Goal: Task Accomplishment & Management: Manage account settings

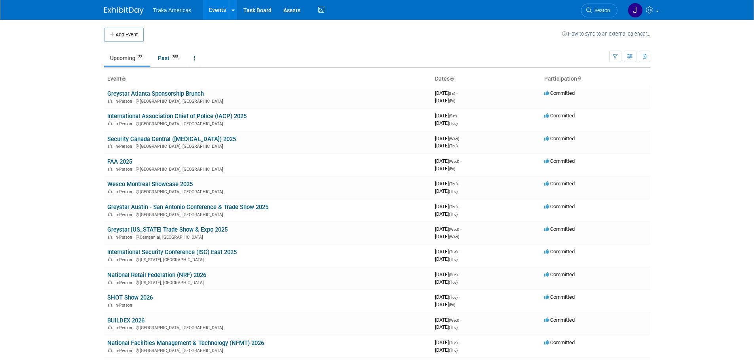
click at [193, 250] on link "International Security Conference (ISC) East 2025" at bounding box center [171, 252] width 129 height 7
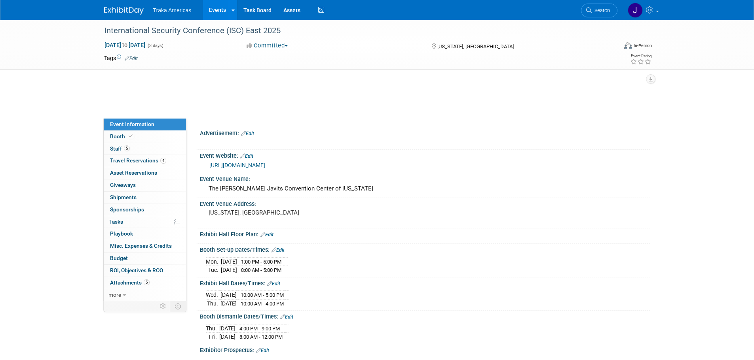
select select "Regional"
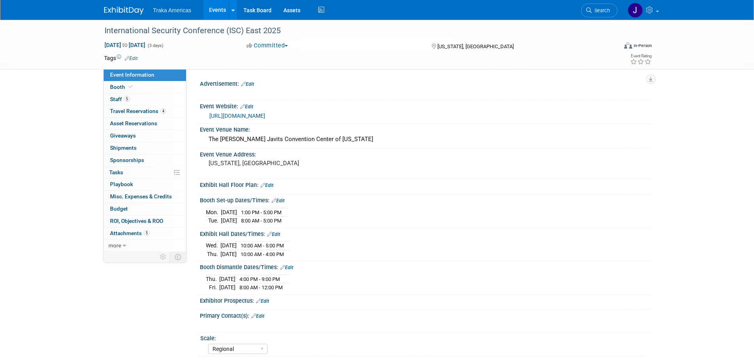
click at [258, 116] on link "https://www.discoverisc.com/east/en-us.html#hero-carousel-649df7678b-item-fe48a…" at bounding box center [237, 116] width 56 height 6
click at [268, 185] on link "Edit" at bounding box center [266, 186] width 13 height 6
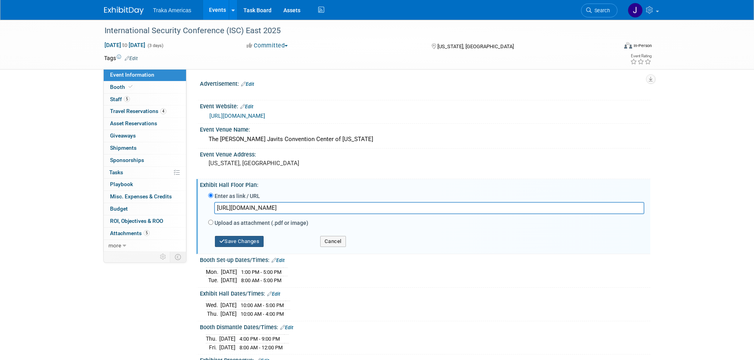
type input "https://floorplanning-visualisation.rxweb-prd.com/ISCE-25/exfx.html?showPriceIn…"
click at [248, 243] on button "Save Changes" at bounding box center [239, 241] width 49 height 11
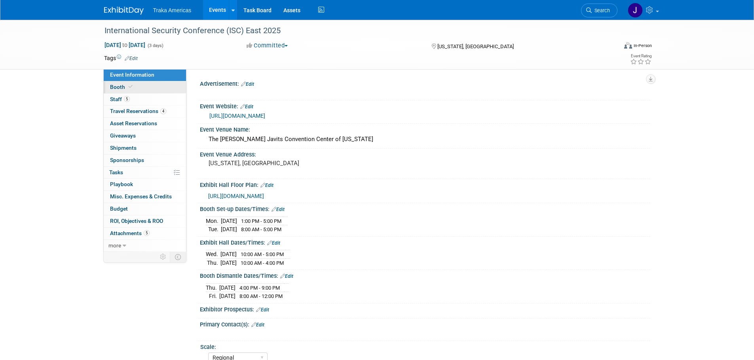
click at [154, 90] on link "Booth" at bounding box center [145, 88] width 82 height 12
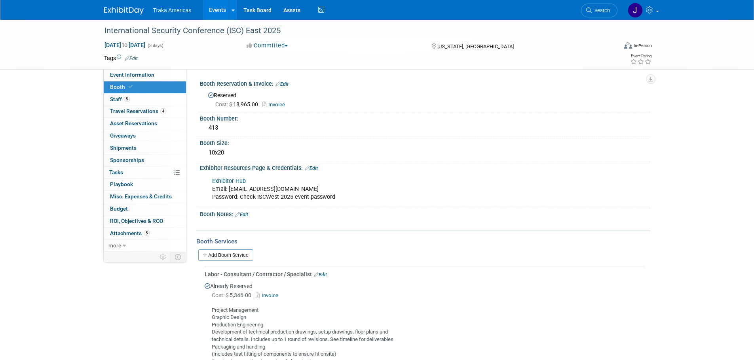
click at [235, 181] on link "Exhibitor Hub" at bounding box center [229, 181] width 34 height 7
click at [123, 11] on img at bounding box center [124, 11] width 40 height 8
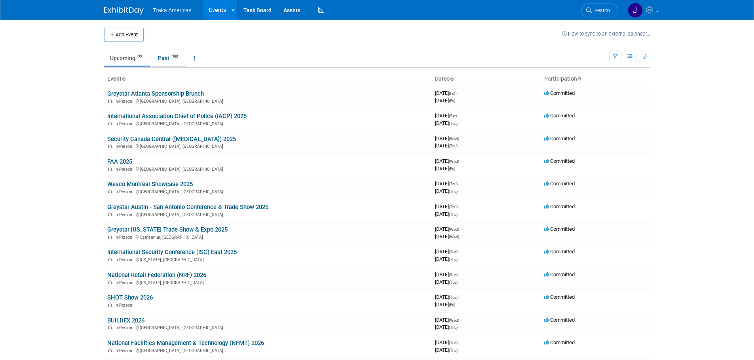
click at [180, 54] on span "285" at bounding box center [175, 57] width 11 height 6
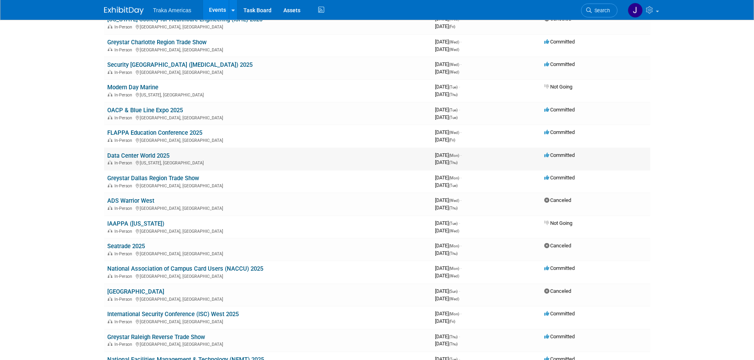
scroll to position [910, 0]
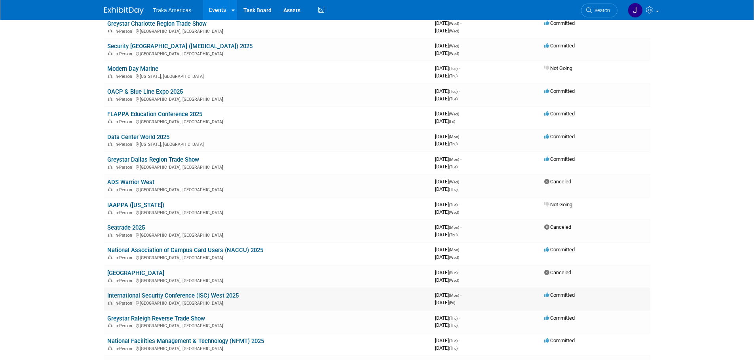
click at [156, 295] on link "International Security Conference (ISC) West 2025" at bounding box center [172, 295] width 131 height 7
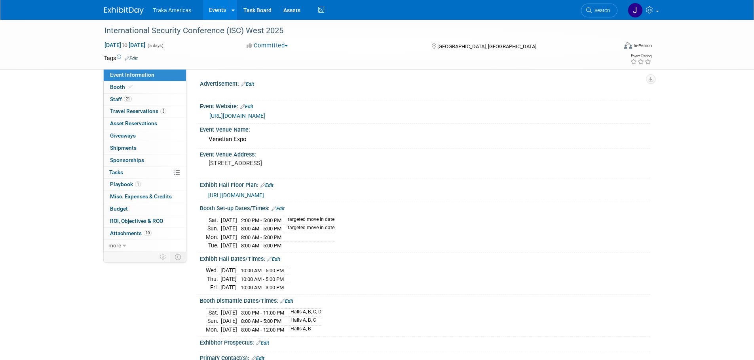
select select "National"
click at [143, 83] on link "Booth" at bounding box center [145, 88] width 82 height 12
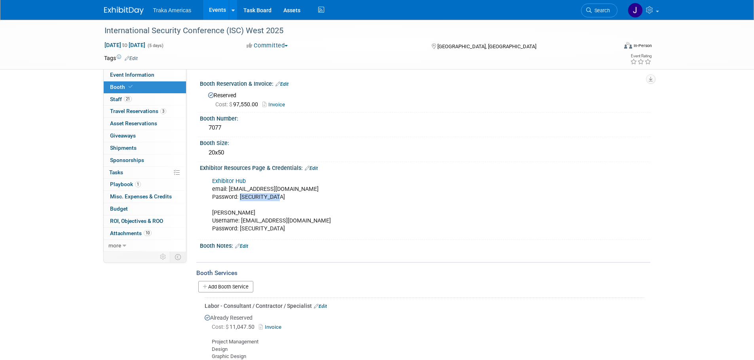
drag, startPoint x: 280, startPoint y: 195, endPoint x: 240, endPoint y: 200, distance: 40.6
click at [240, 200] on div "Exhibitor Hub email: jsaenz@trakausa.com Password: iscWest2025!! Freeman Userna…" at bounding box center [385, 206] width 357 height 64
copy div "iscWest2025!!"
click at [301, 204] on div "Exhibitor Hub email: jsaenz@trakausa.com Password: iscWest2025!! Freeman Userna…" at bounding box center [385, 206] width 357 height 64
drag, startPoint x: 278, startPoint y: 196, endPoint x: 239, endPoint y: 195, distance: 38.8
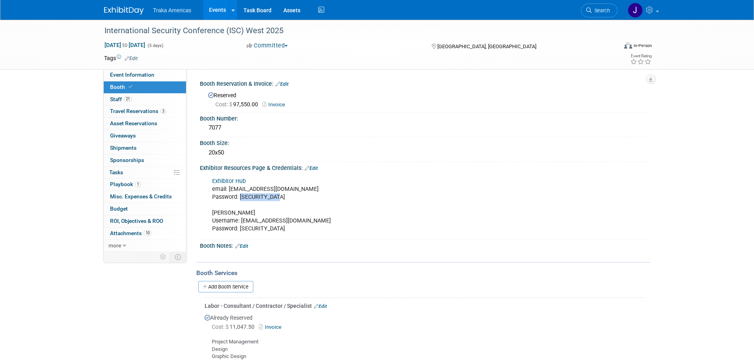
click at [239, 195] on div "Exhibitor Hub email: jsaenz@trakausa.com Password: iscWest2025!! Freeman Userna…" at bounding box center [385, 206] width 357 height 64
copy div "iscWest2025!!"
click at [338, 219] on div "Exhibitor Hub email: jsaenz@trakausa.com Password: iscWest2025!! Freeman Userna…" at bounding box center [385, 206] width 357 height 64
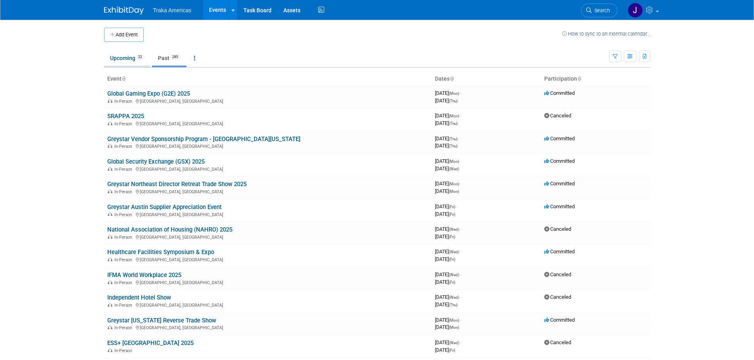
click at [121, 52] on td "Upcoming 22 Past 285 All Events 307 Past and Upcoming Grouped Annually Events g…" at bounding box center [356, 55] width 505 height 26
click at [121, 56] on link "Upcoming 22" at bounding box center [127, 58] width 46 height 15
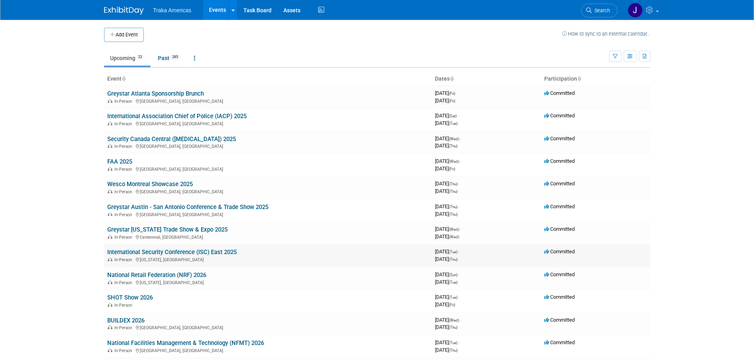
click at [164, 252] on link "International Security Conference (ISC) East 2025" at bounding box center [171, 252] width 129 height 7
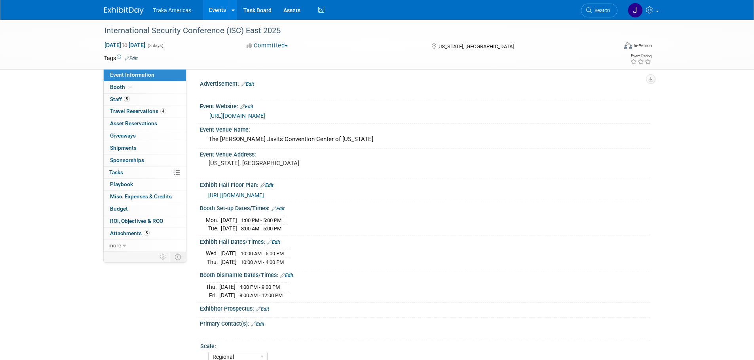
select select "Regional"
click at [127, 89] on span at bounding box center [130, 87] width 7 height 6
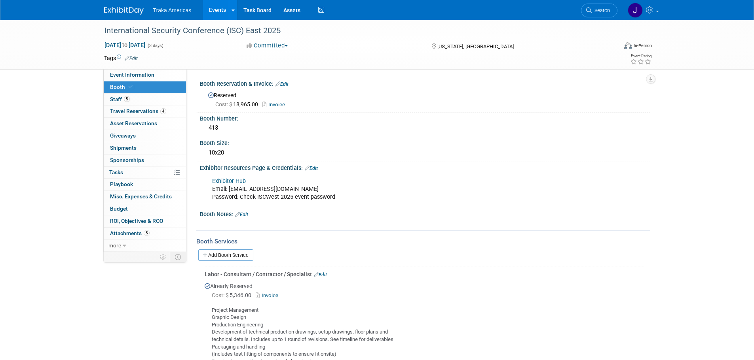
click at [315, 167] on link "Edit" at bounding box center [311, 169] width 13 height 6
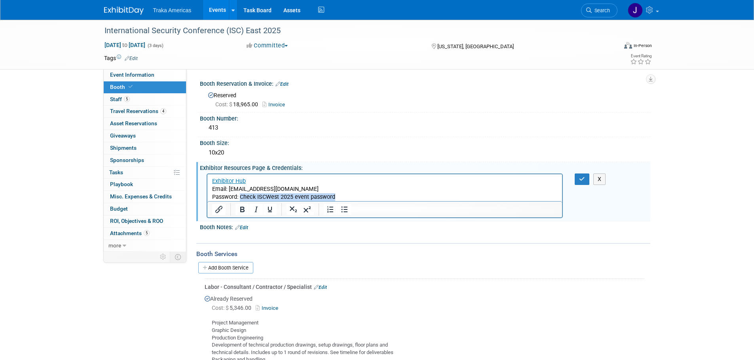
drag, startPoint x: 336, startPoint y: 196, endPoint x: 241, endPoint y: 200, distance: 95.0
click at [241, 200] on p "Exhibitor Hub Email: [EMAIL_ADDRESS][DOMAIN_NAME] Password: Check ISCWest 2025 …" at bounding box center [385, 189] width 346 height 24
click at [245, 199] on p "Exhibitor Hub Email: [EMAIL_ADDRESS][DOMAIN_NAME] Password:" at bounding box center [385, 189] width 346 height 24
click at [578, 179] on button "button" at bounding box center [582, 179] width 15 height 11
